Goal: Information Seeking & Learning: Learn about a topic

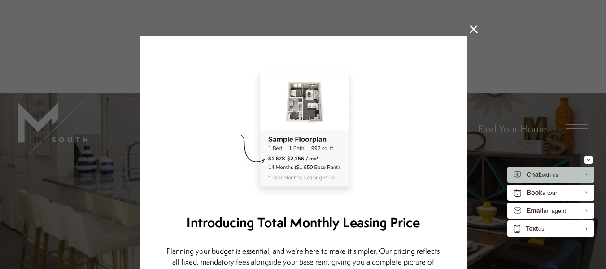
click at [470, 30] on icon at bounding box center [474, 29] width 8 height 8
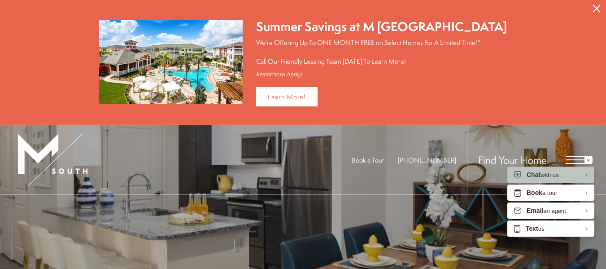
scroll to position [2, 0]
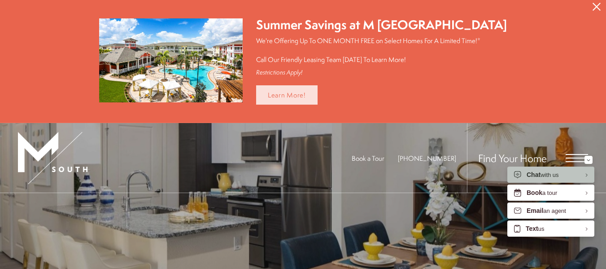
click at [317, 95] on link "Learn More!" at bounding box center [286, 94] width 61 height 19
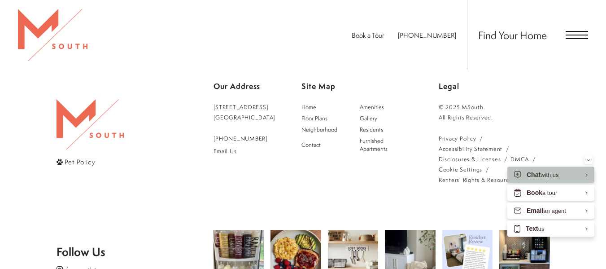
scroll to position [998, 0]
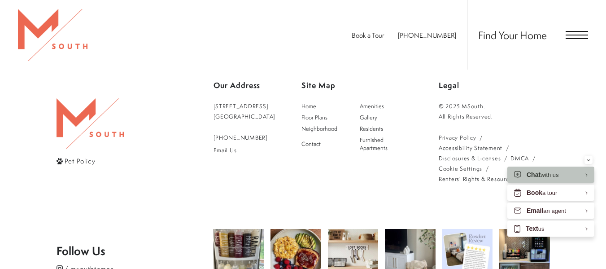
click at [570, 32] on span "Open Menu" at bounding box center [577, 35] width 22 height 8
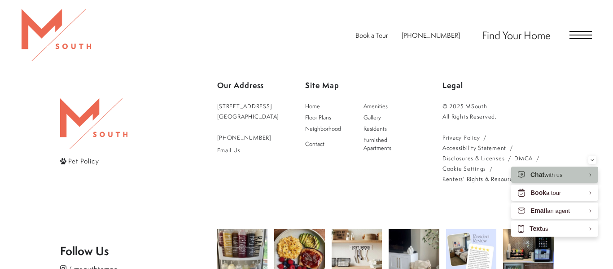
scroll to position [0, 0]
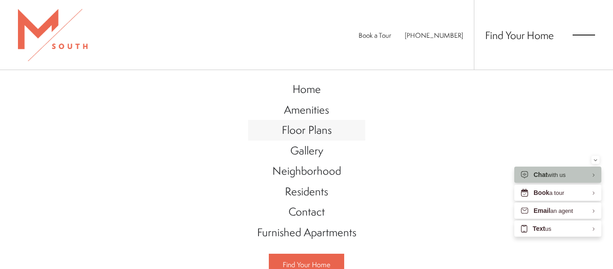
click at [314, 121] on link "Floor Plans" at bounding box center [306, 130] width 117 height 21
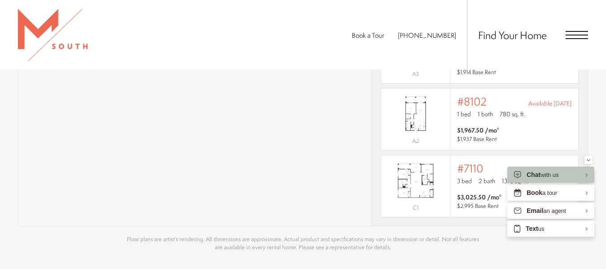
scroll to position [694, 0]
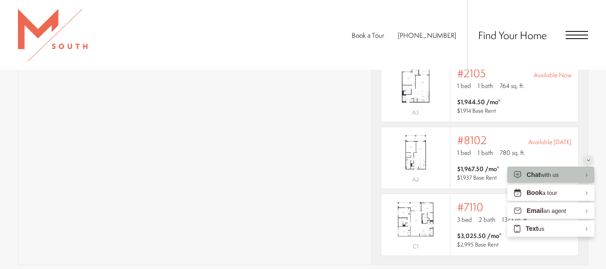
click at [587, 160] on icon "Minimize" at bounding box center [589, 160] width 4 height 2
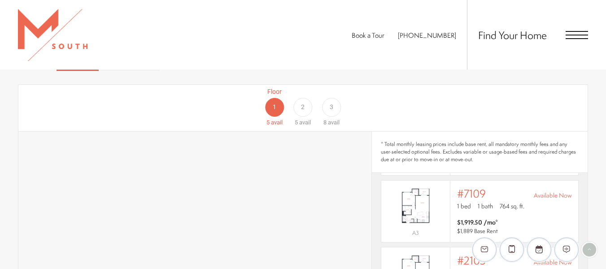
scroll to position [504, 0]
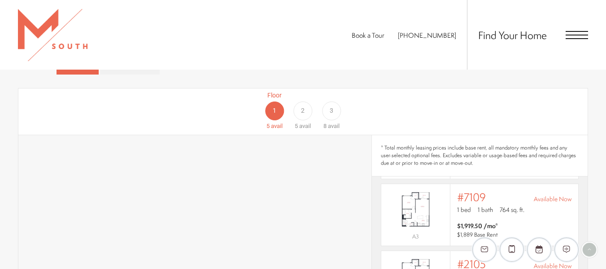
click at [316, 100] on div "Floor 2 5 avail" at bounding box center [303, 111] width 28 height 40
click at [327, 101] on div "3" at bounding box center [331, 110] width 19 height 19
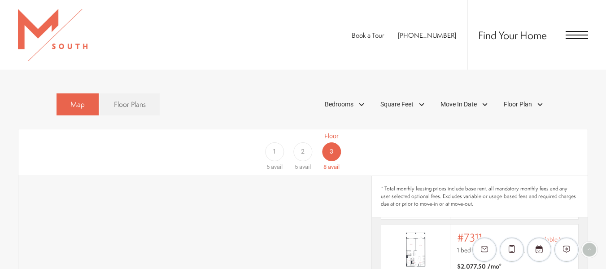
scroll to position [448, 0]
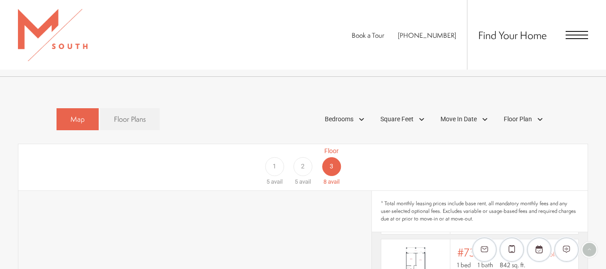
click at [314, 156] on div "Floor 2 5 avail" at bounding box center [303, 166] width 28 height 40
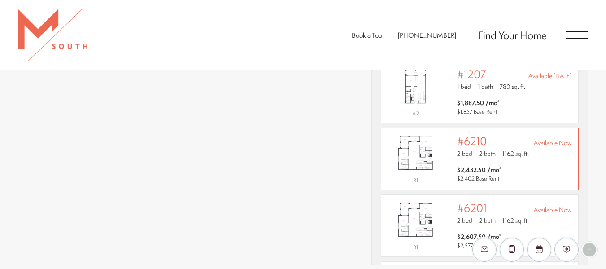
scroll to position [0, 0]
click at [503, 150] on span "1162 sq. ft." at bounding box center [515, 154] width 26 height 9
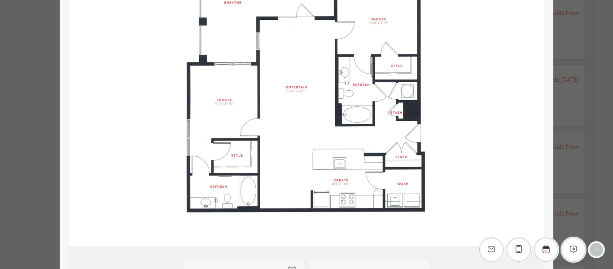
scroll to position [169, 0]
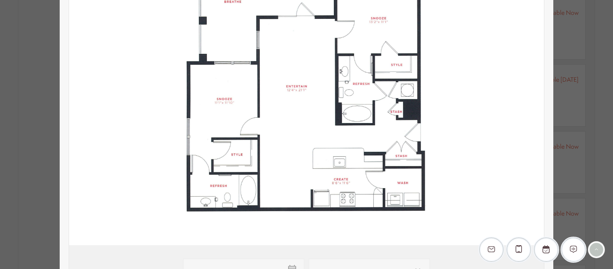
type input "**********"
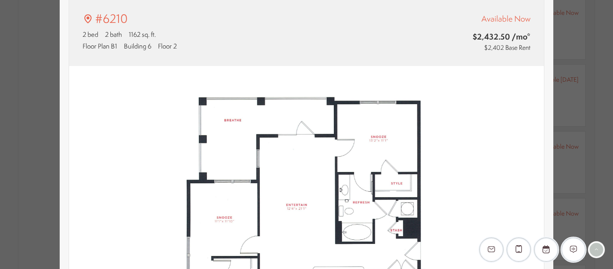
scroll to position [0, 0]
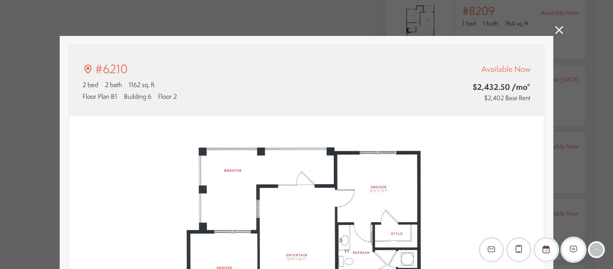
click at [550, 33] on div "#6210 2 bed 2 bath 1162 sq. ft. Floor Plan B1 Building 6 Floor 2 Available Now …" at bounding box center [306, 134] width 613 height 269
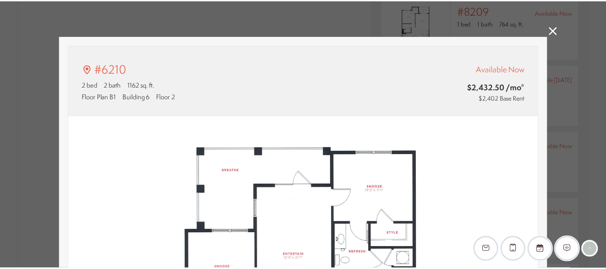
scroll to position [694, 0]
